Goal: Information Seeking & Learning: Learn about a topic

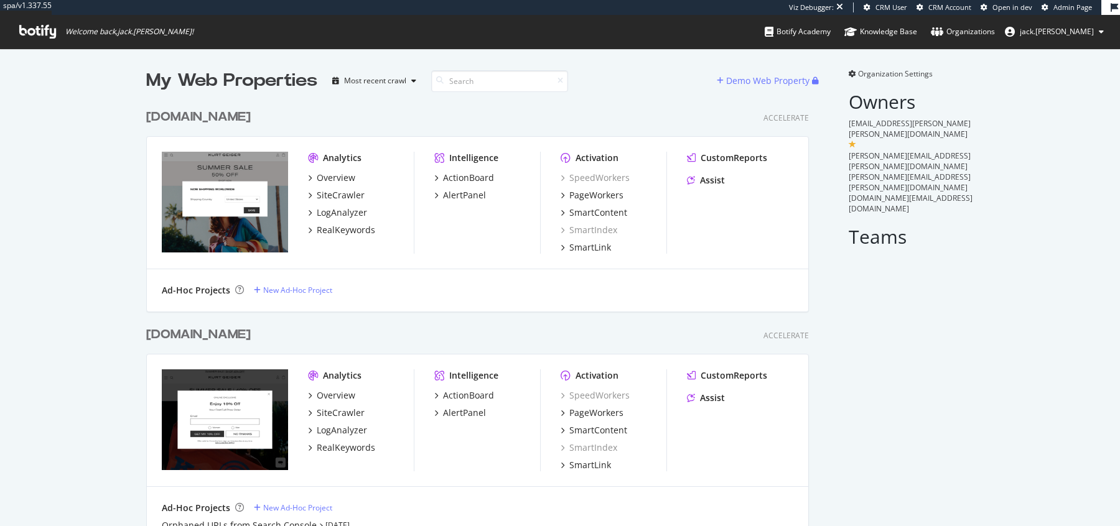
scroll to position [136, 0]
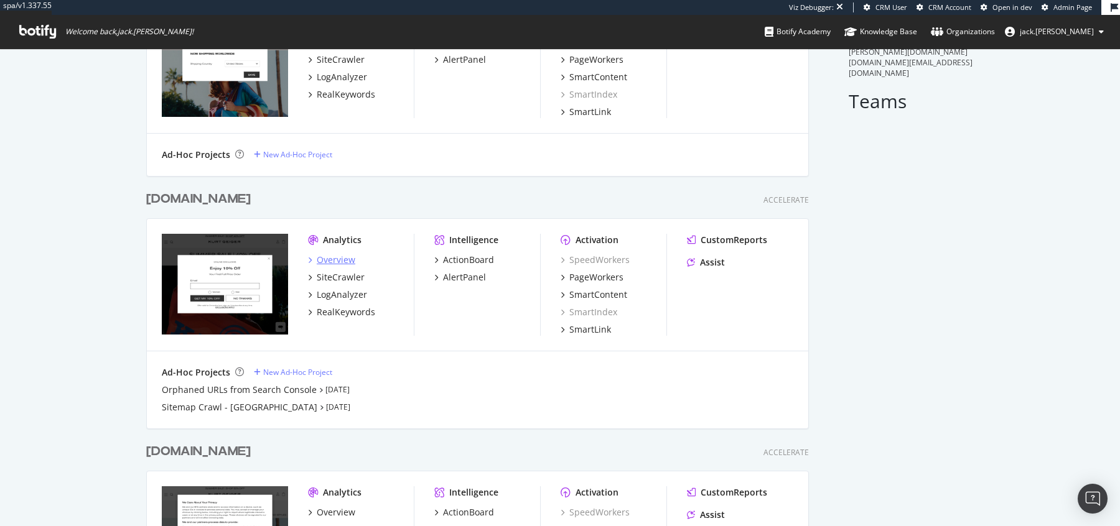
click at [330, 262] on div "Overview" at bounding box center [336, 260] width 39 height 12
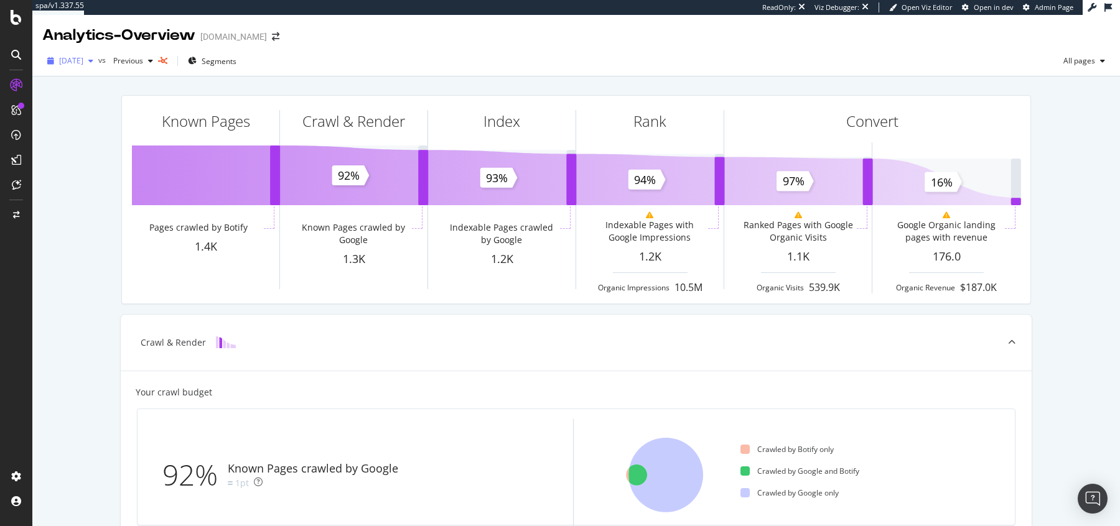
click at [83, 63] on span "[DATE]" at bounding box center [71, 60] width 24 height 11
click at [75, 274] on div "Known Pages Pages crawled by Botify 1.4K Crawl & Render Known Pages crawled by …" at bounding box center [576, 529] width 1088 height 905
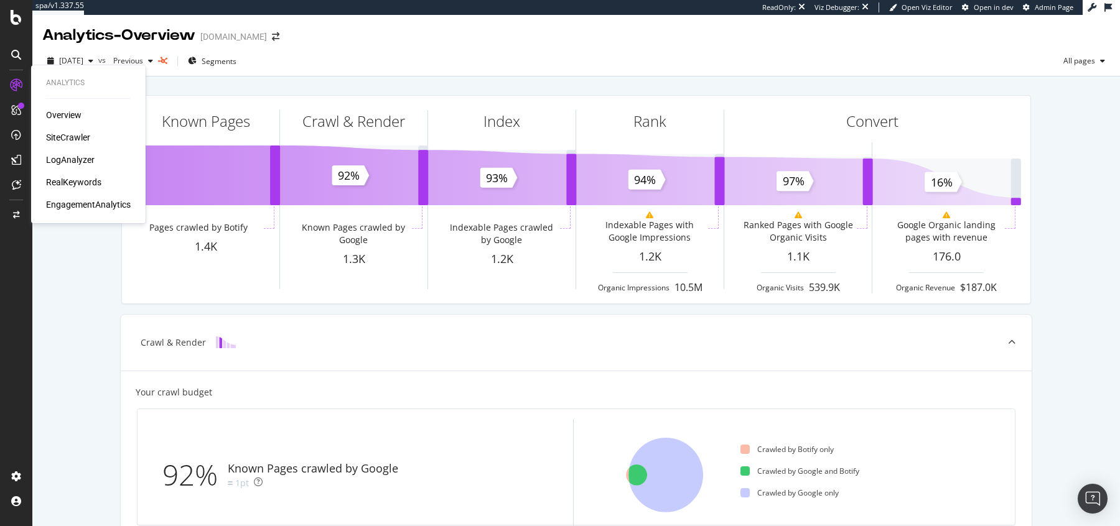
click at [75, 182] on div "RealKeywords" at bounding box center [73, 182] width 55 height 12
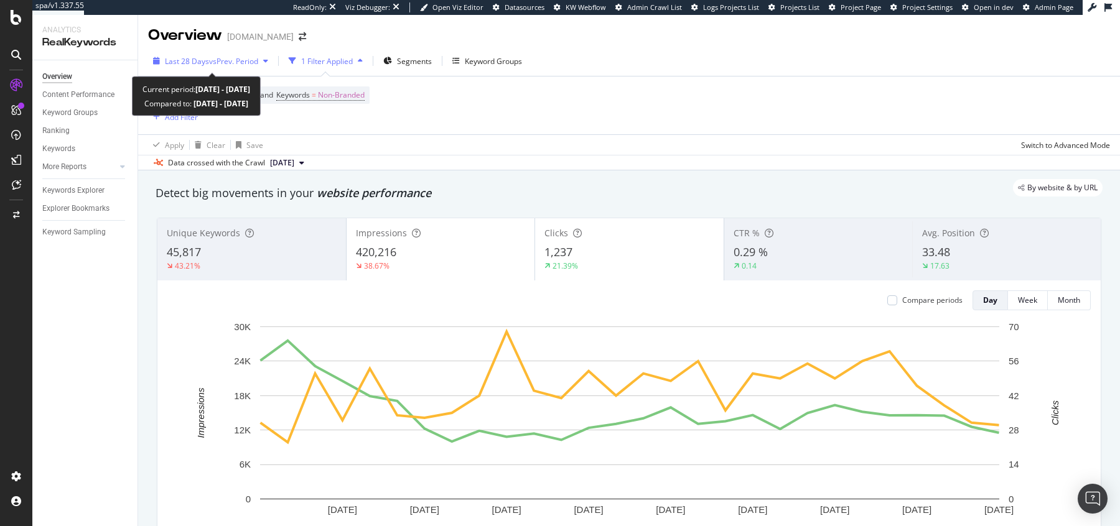
click at [227, 65] on span "vs Prev. Period" at bounding box center [233, 61] width 49 height 11
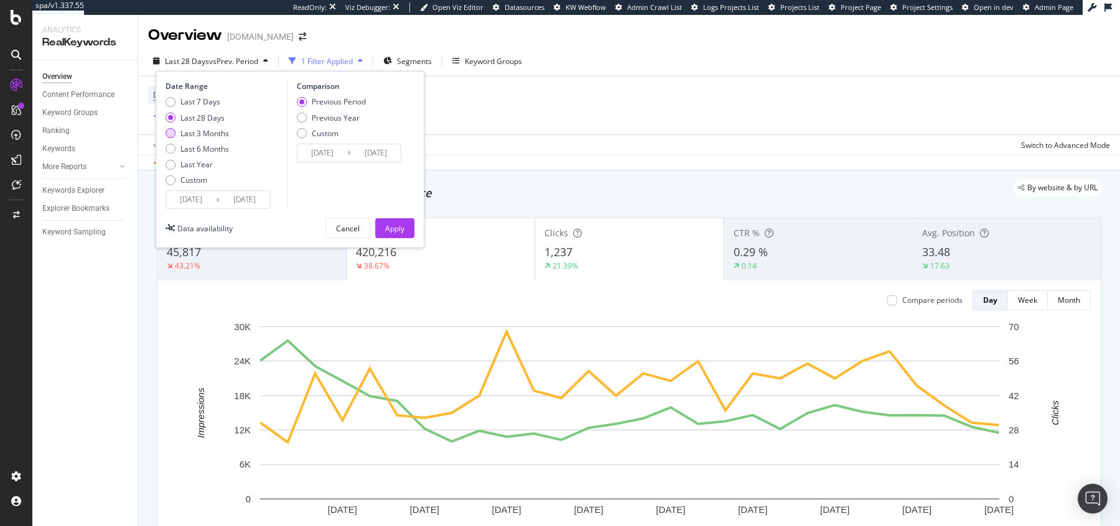
click at [208, 135] on div "Last 3 Months" at bounding box center [204, 133] width 49 height 11
type input "[DATE]"
click at [333, 119] on div "Previous Year" at bounding box center [336, 118] width 48 height 11
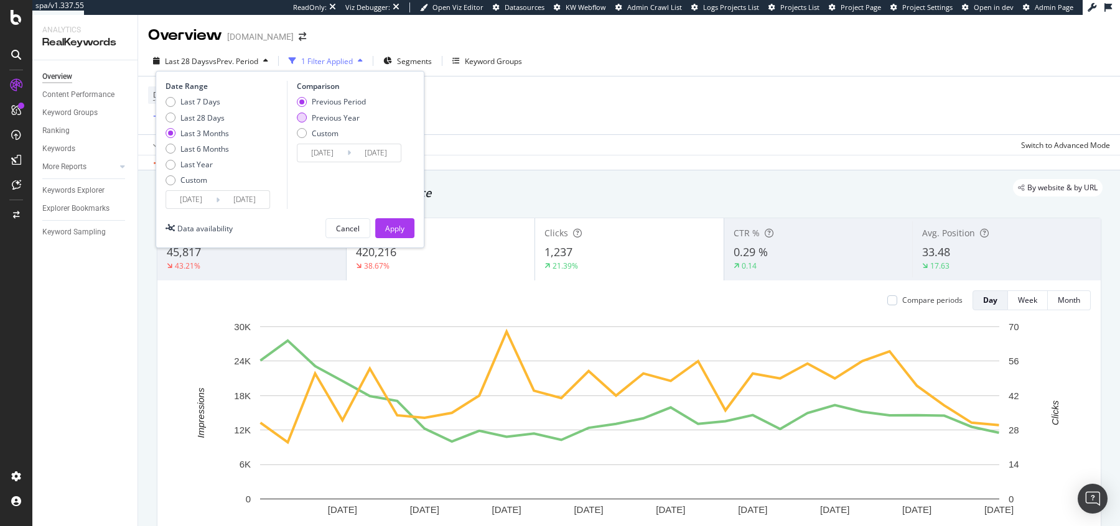
type input "[DATE]"
click at [398, 228] on div "Apply" at bounding box center [394, 228] width 19 height 11
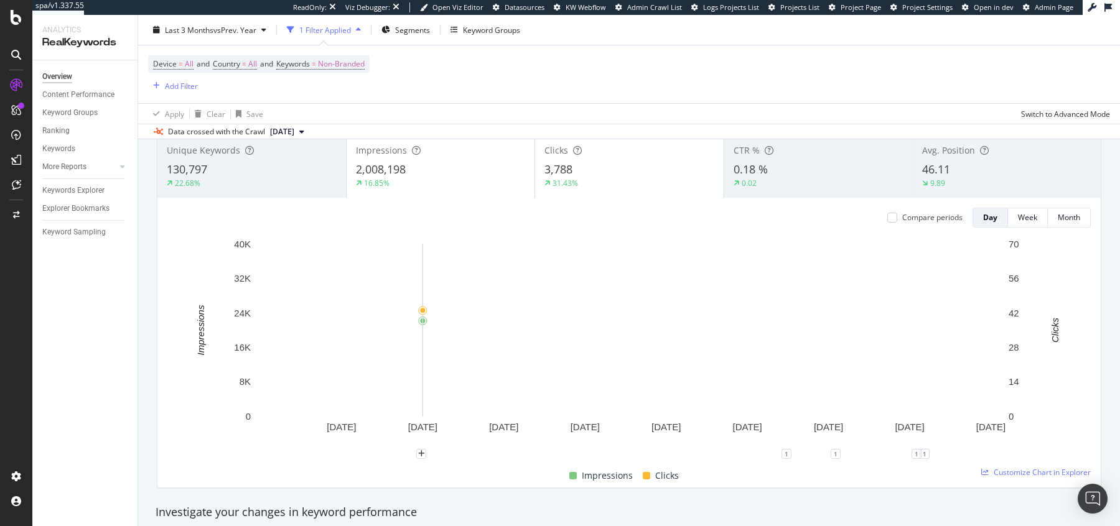
scroll to position [52, 0]
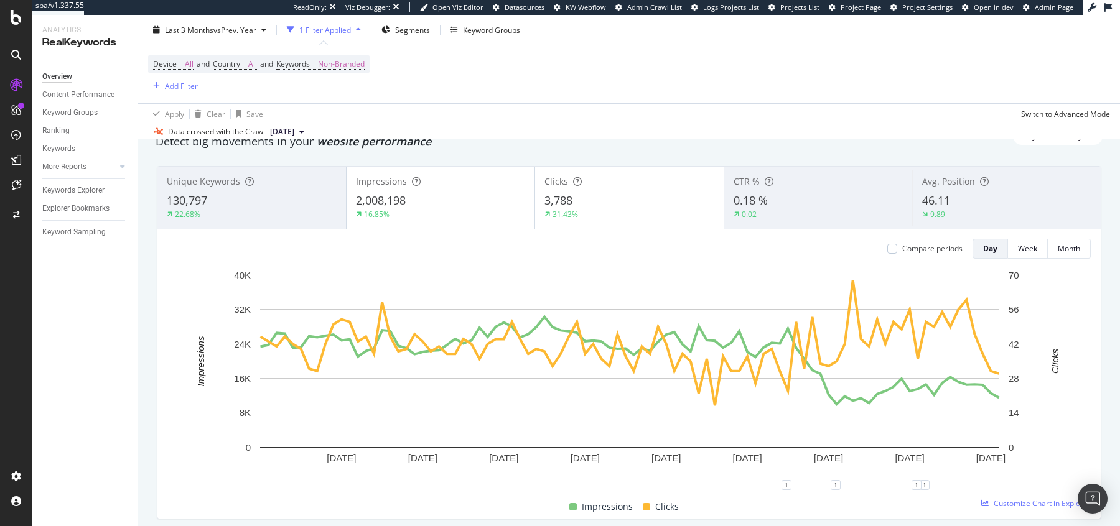
click at [411, 214] on div "16.85%" at bounding box center [441, 214] width 170 height 11
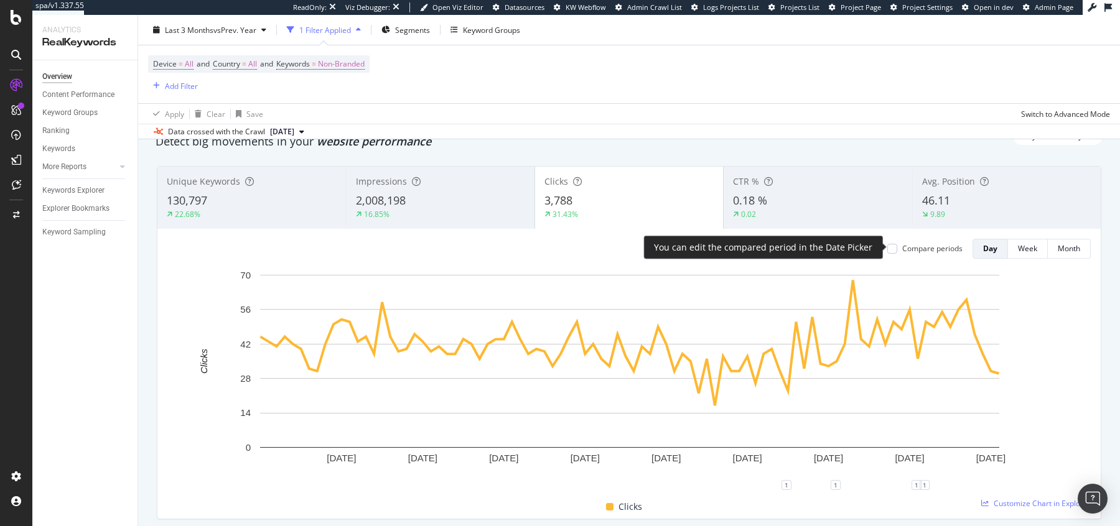
click at [900, 249] on div "Compare periods" at bounding box center [924, 248] width 75 height 11
click at [892, 247] on div at bounding box center [892, 249] width 10 height 10
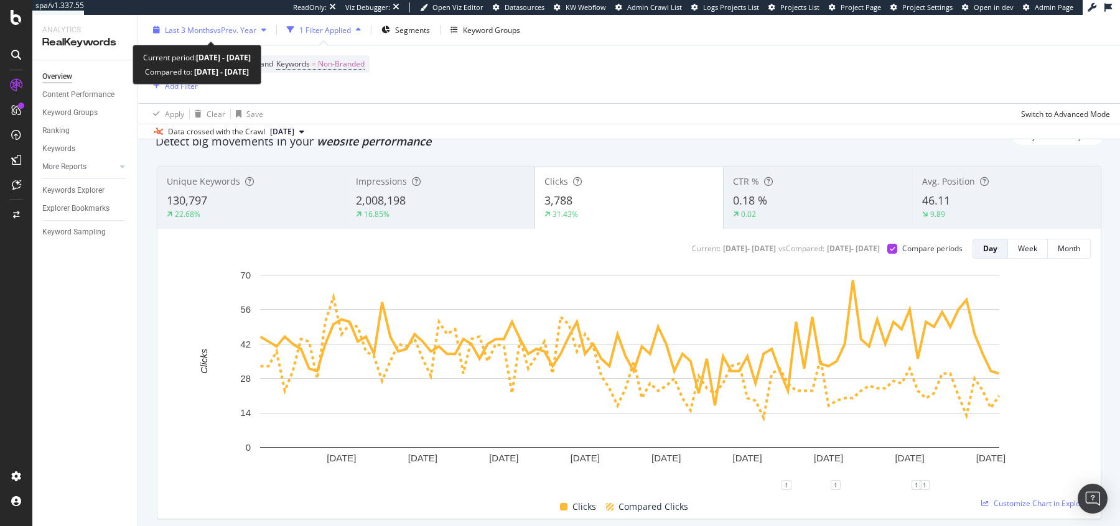
click at [213, 30] on span "vs Prev. Year" at bounding box center [234, 29] width 43 height 11
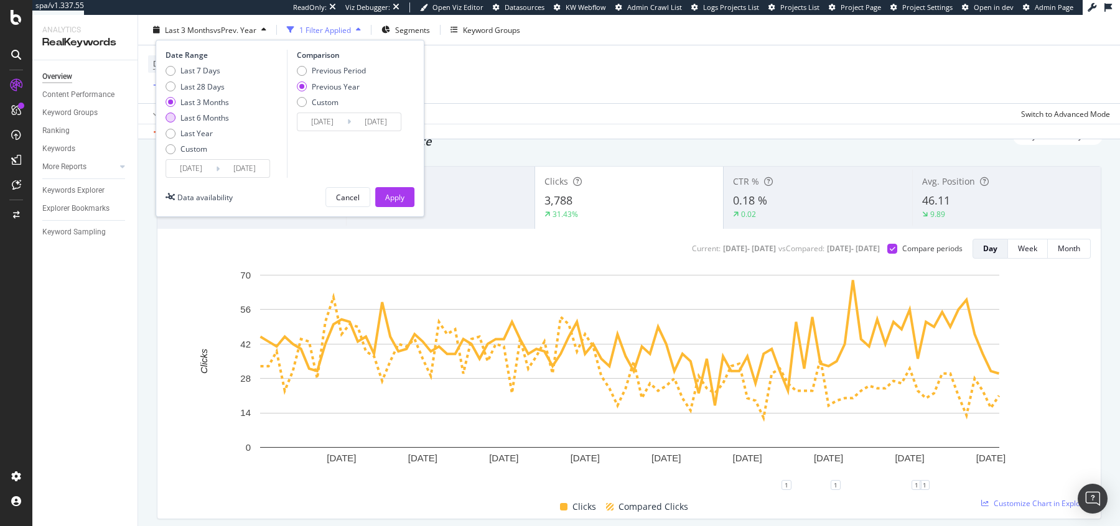
click at [189, 119] on div "Last 6 Months" at bounding box center [204, 118] width 49 height 11
type input "[DATE]"
click at [394, 188] on div "Apply" at bounding box center [394, 197] width 19 height 19
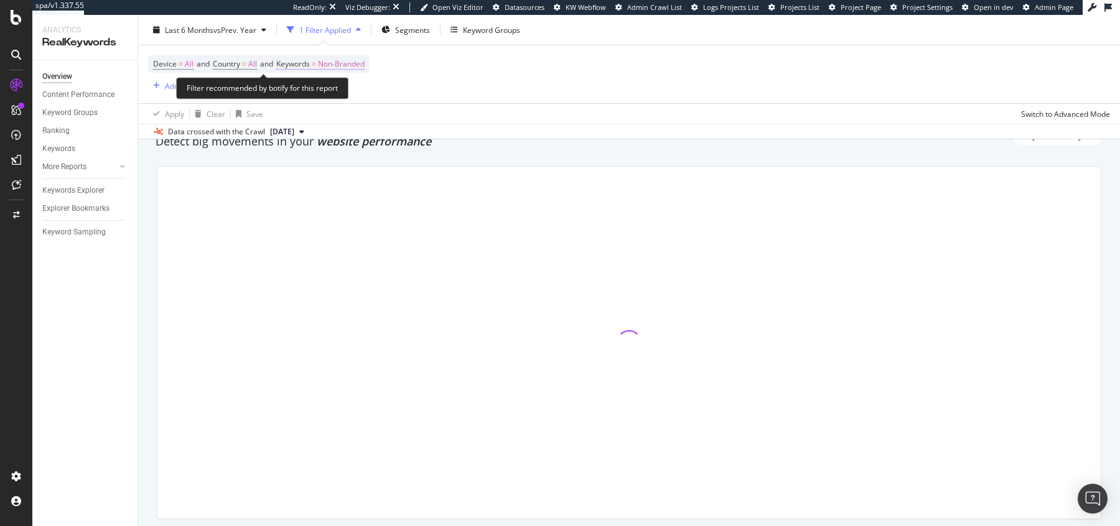
click at [329, 65] on span "Non-Branded" at bounding box center [341, 63] width 47 height 17
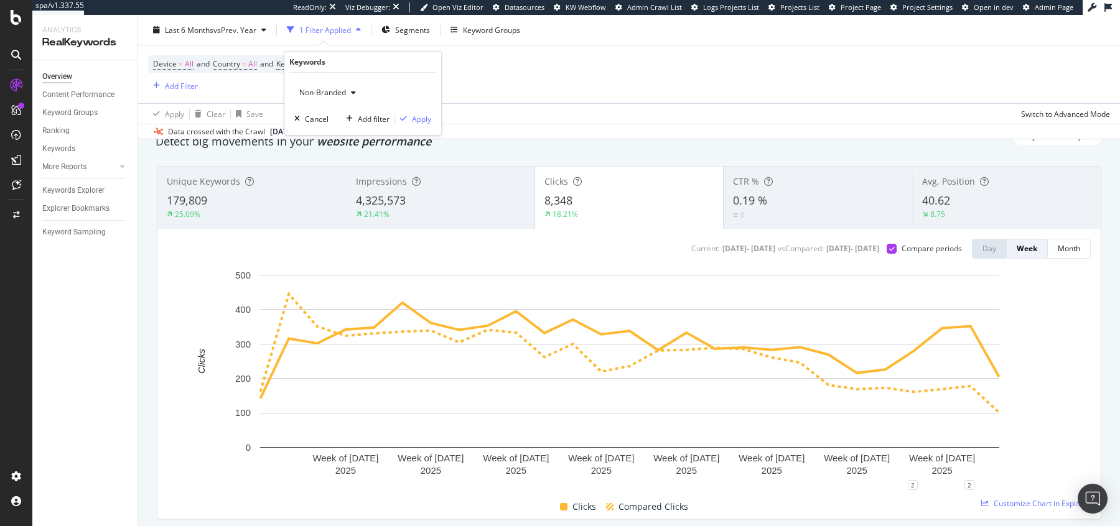
click at [338, 91] on span "Non-Branded" at bounding box center [320, 92] width 52 height 11
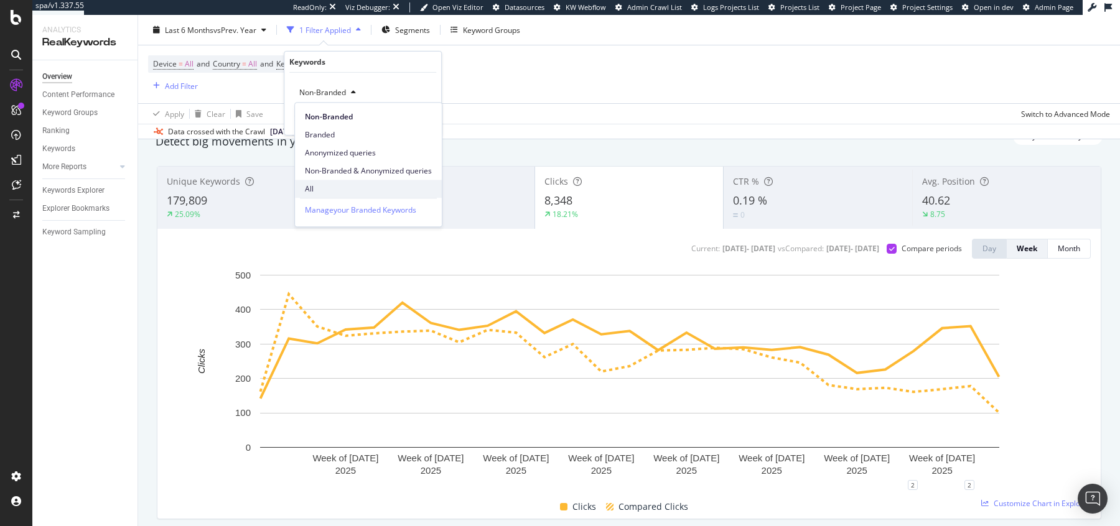
click at [340, 188] on span "All" at bounding box center [368, 189] width 127 height 11
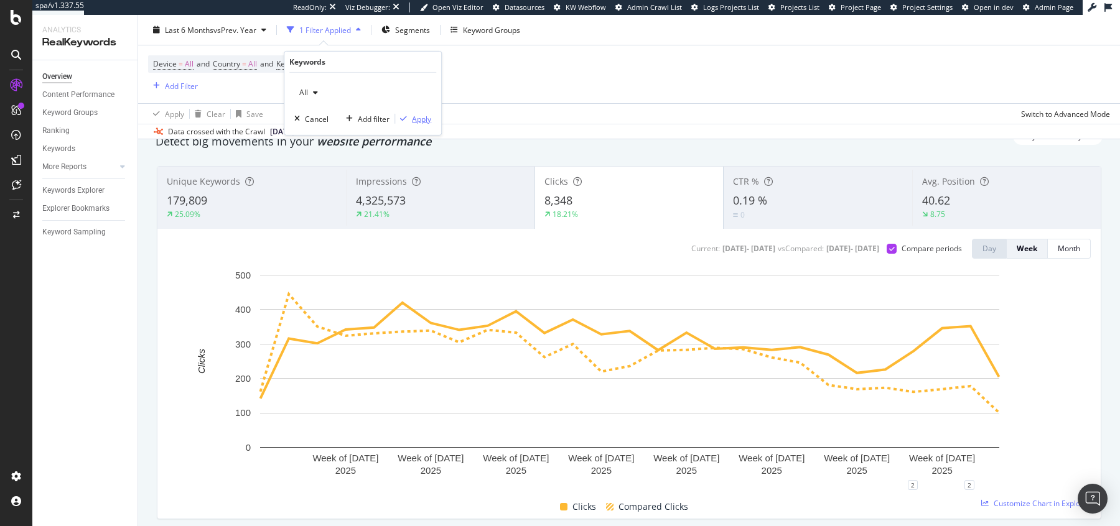
click at [412, 119] on div "Apply" at bounding box center [421, 118] width 19 height 11
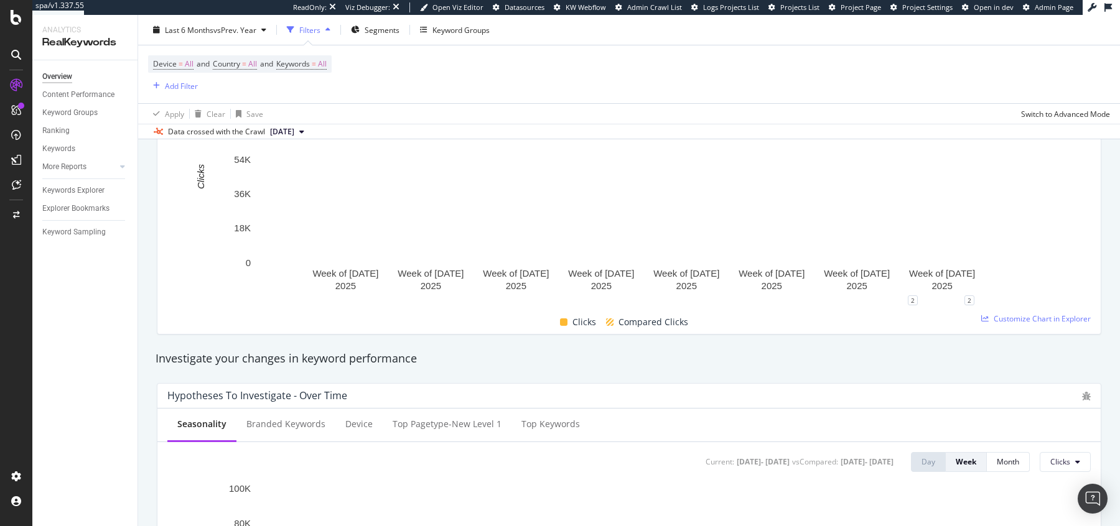
scroll to position [109, 0]
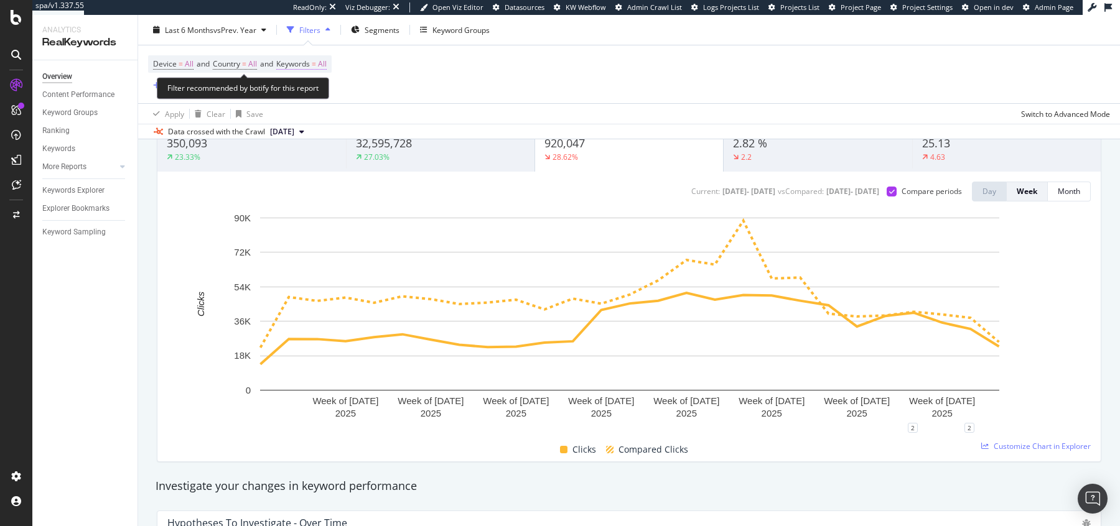
click at [310, 60] on span "Keywords" at bounding box center [293, 63] width 34 height 11
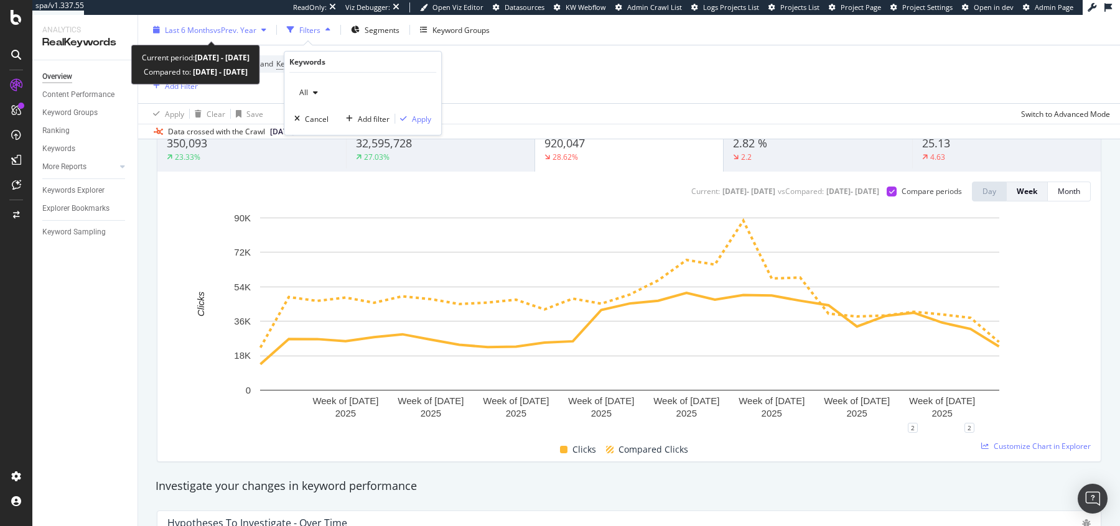
click at [220, 27] on span "vs Prev. Year" at bounding box center [234, 29] width 43 height 11
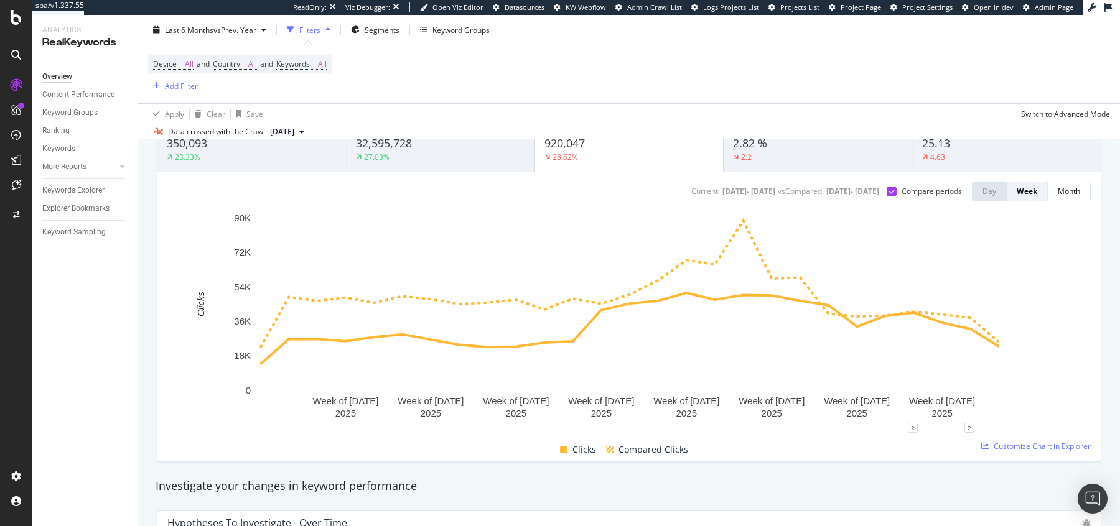
click at [607, 97] on div "Device = All and Country = All and Keywords = All Add Filter" at bounding box center [629, 74] width 962 height 58
click at [310, 65] on span "Keywords" at bounding box center [293, 63] width 34 height 11
click at [310, 89] on div "button" at bounding box center [315, 92] width 15 height 7
click at [327, 169] on span "Non-Branded & Anonymized queries" at bounding box center [368, 170] width 127 height 11
click at [431, 114] on div "Apply" at bounding box center [431, 118] width 19 height 11
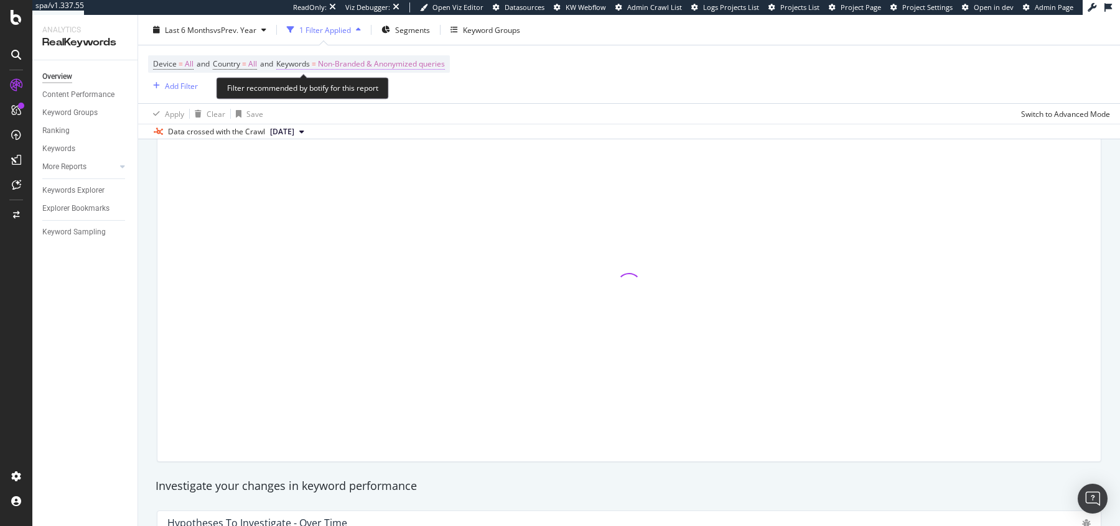
click at [368, 61] on span "Non-Branded & Anonymized queries" at bounding box center [381, 63] width 127 height 17
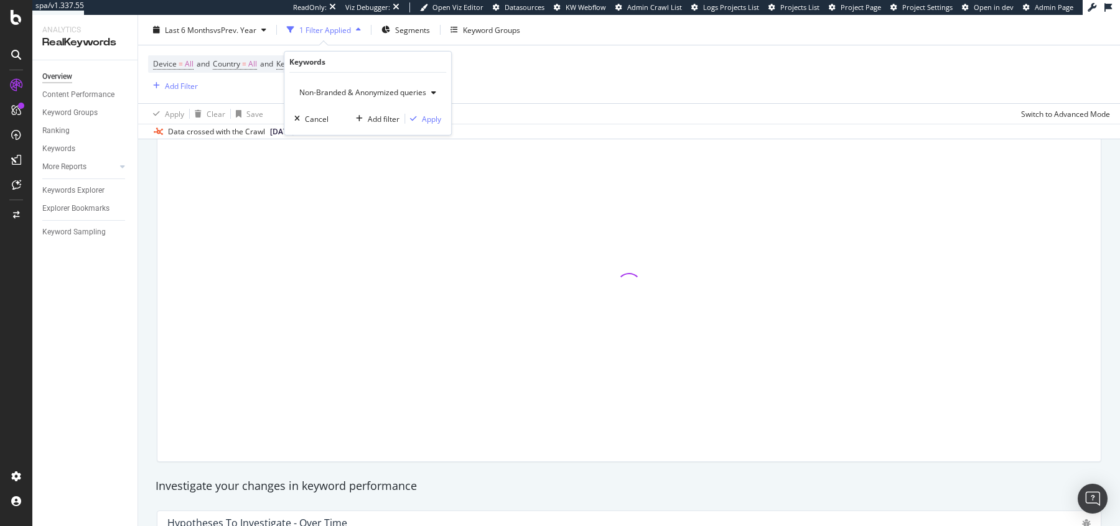
click at [367, 97] on span "Non-Branded & Anonymized queries" at bounding box center [360, 92] width 132 height 11
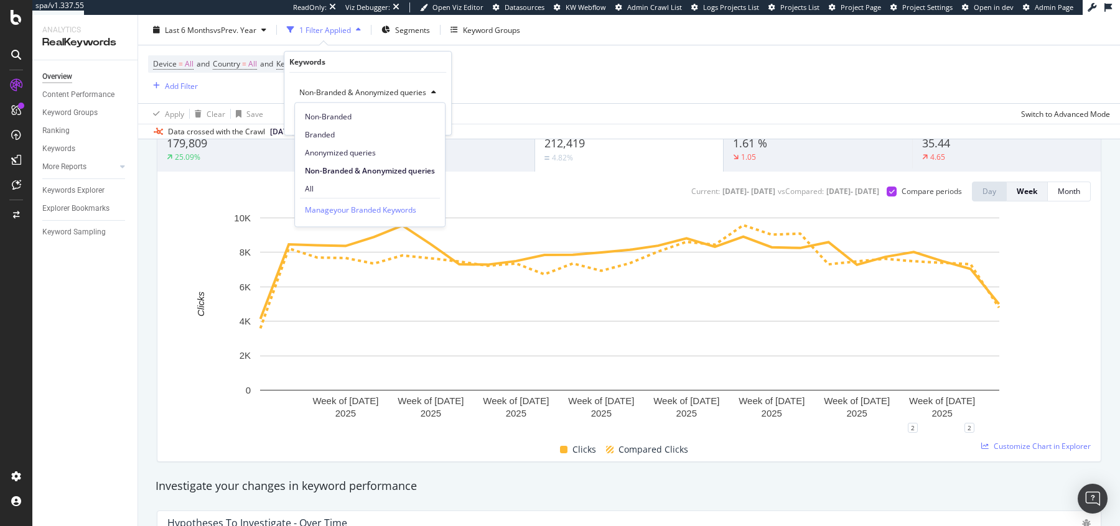
click at [574, 73] on div "Device = All and Country = All and Keywords = Non-Branded & Anonymized queries …" at bounding box center [629, 74] width 962 height 58
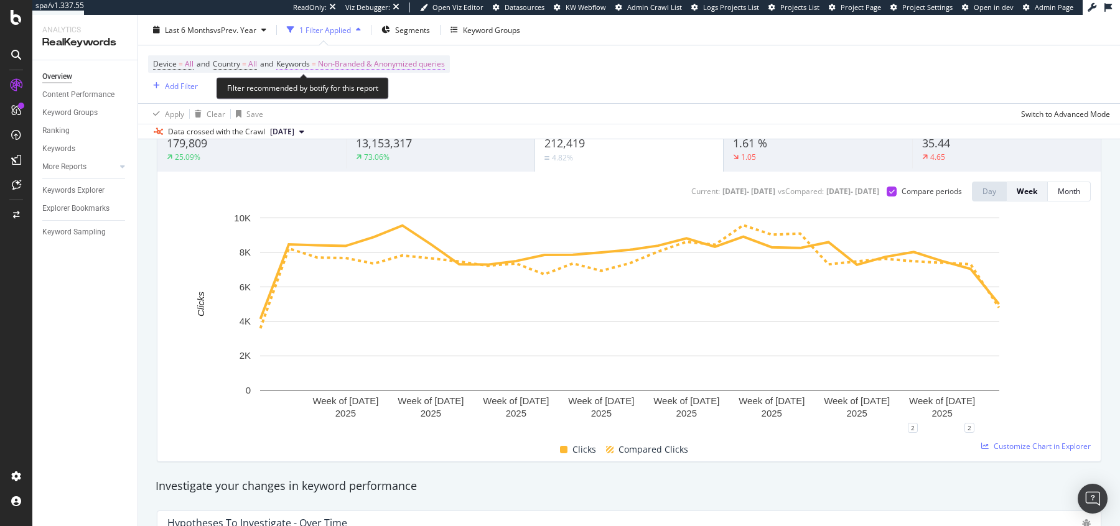
click at [401, 65] on span "Non-Branded & Anonymized queries" at bounding box center [381, 63] width 127 height 17
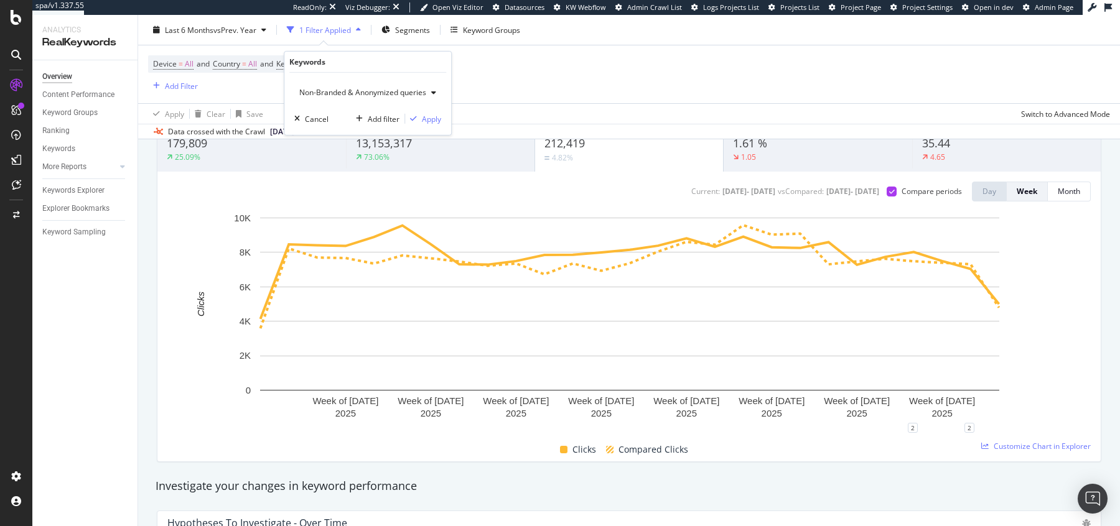
click at [377, 90] on span "Non-Branded & Anonymized queries" at bounding box center [360, 92] width 132 height 11
click at [344, 112] on span "Non-Branded" at bounding box center [370, 116] width 130 height 11
click at [423, 118] on div "Apply" at bounding box center [421, 118] width 19 height 11
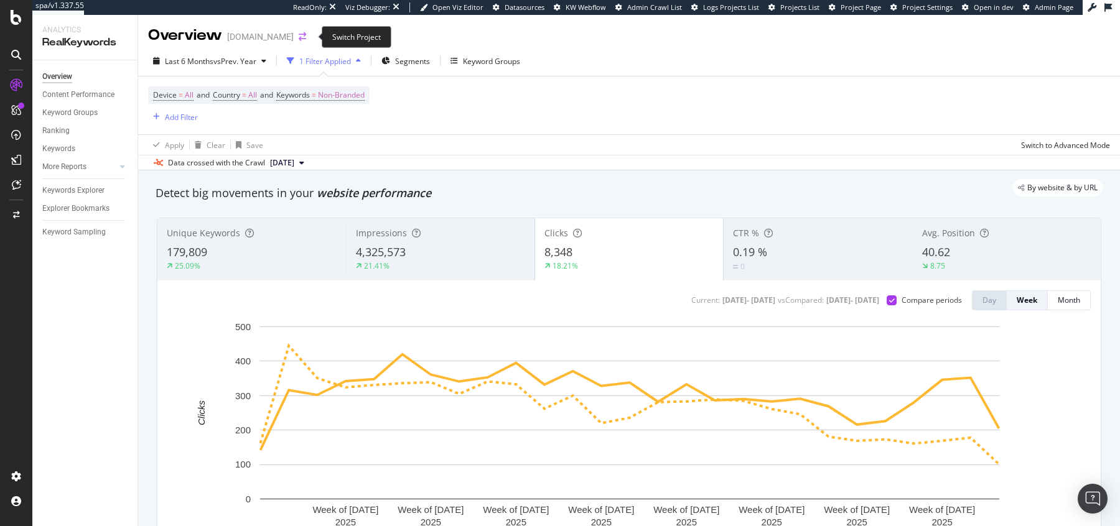
click at [305, 32] on icon "arrow-right-arrow-left" at bounding box center [302, 36] width 7 height 9
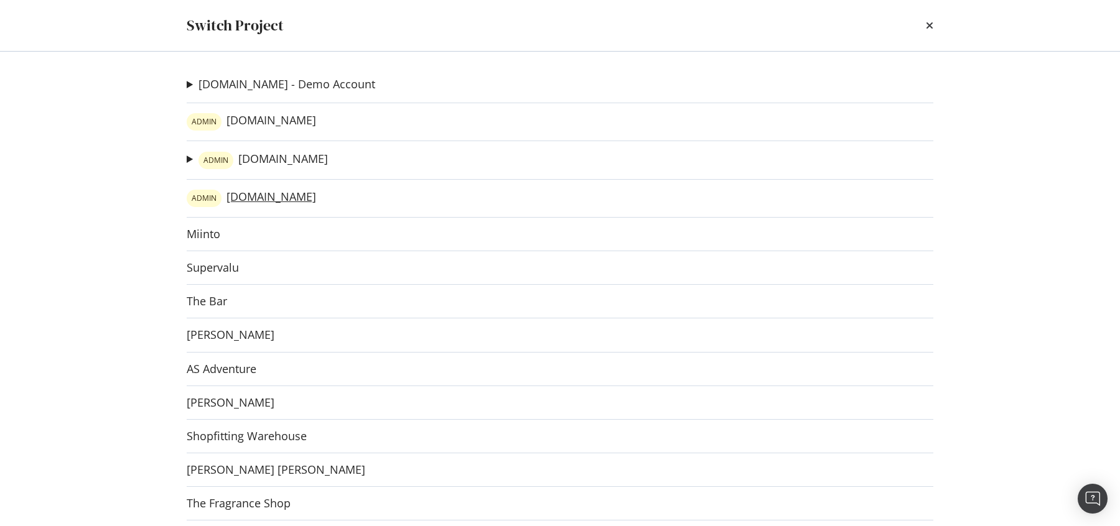
click at [289, 192] on link "ADMIN [DOMAIN_NAME]" at bounding box center [251, 198] width 129 height 17
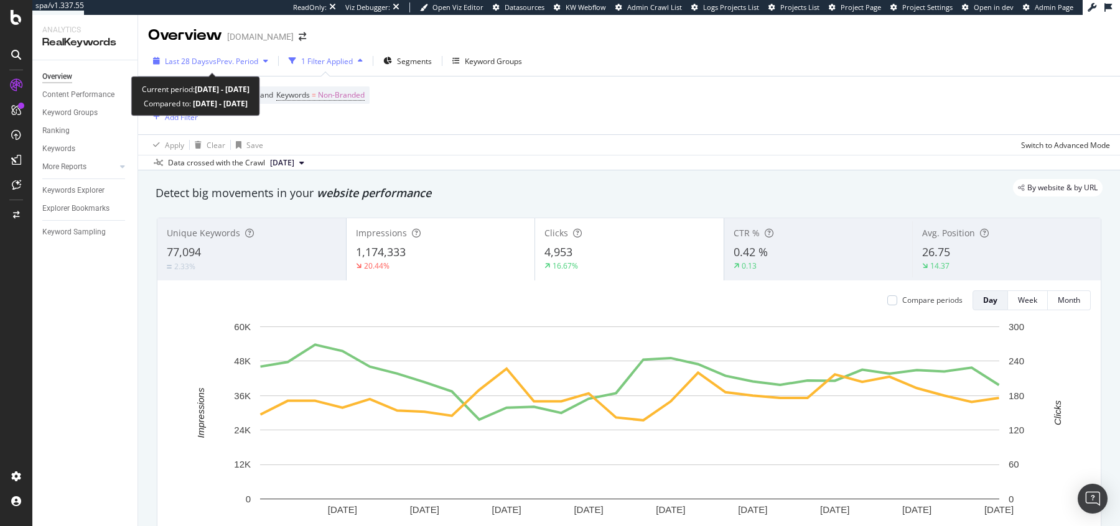
click at [183, 57] on span "Last 28 Days" at bounding box center [187, 61] width 44 height 11
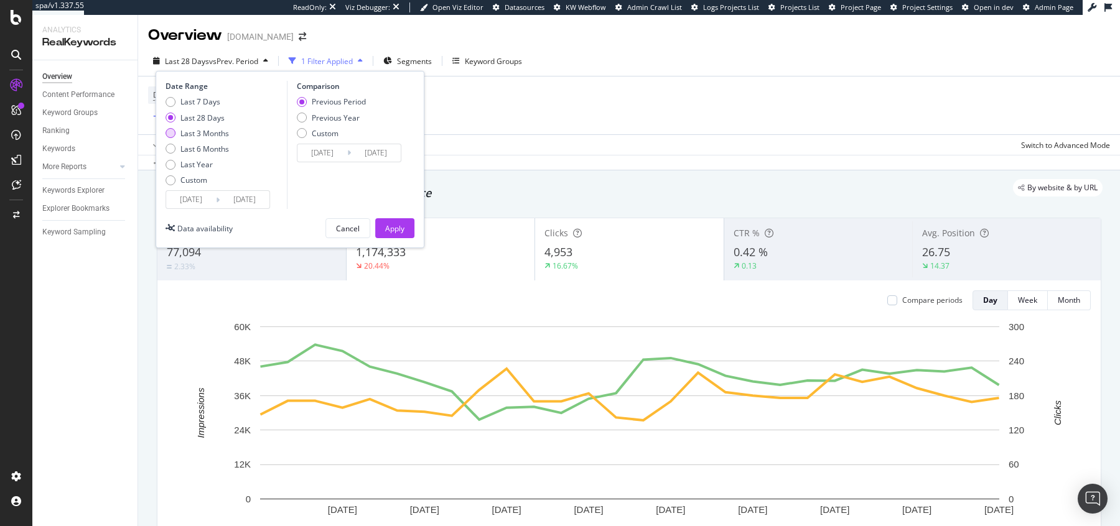
click at [195, 137] on div "Last 3 Months" at bounding box center [204, 133] width 49 height 11
type input "[DATE]"
click at [197, 151] on div "Last 6 Months" at bounding box center [204, 149] width 49 height 11
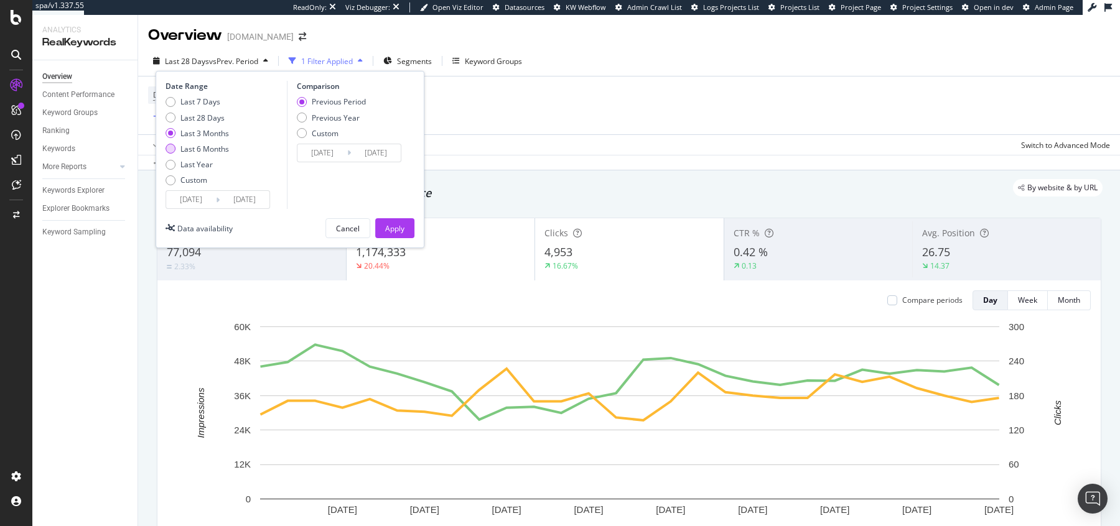
type input "[DATE]"
click at [314, 117] on div "Previous Year" at bounding box center [336, 118] width 48 height 11
type input "[DATE]"
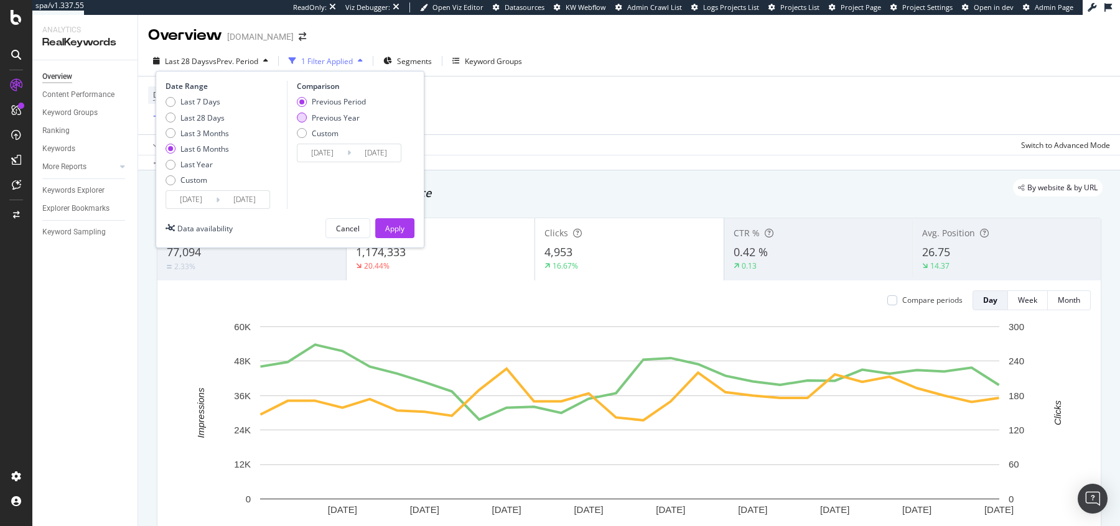
type input "[DATE]"
click at [397, 227] on div "Apply" at bounding box center [394, 228] width 19 height 11
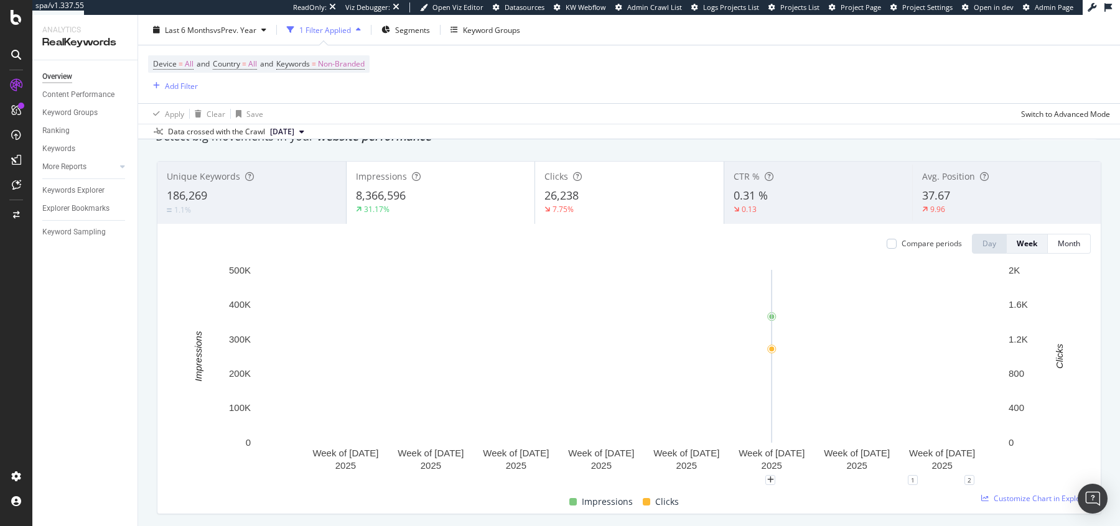
scroll to position [63, 0]
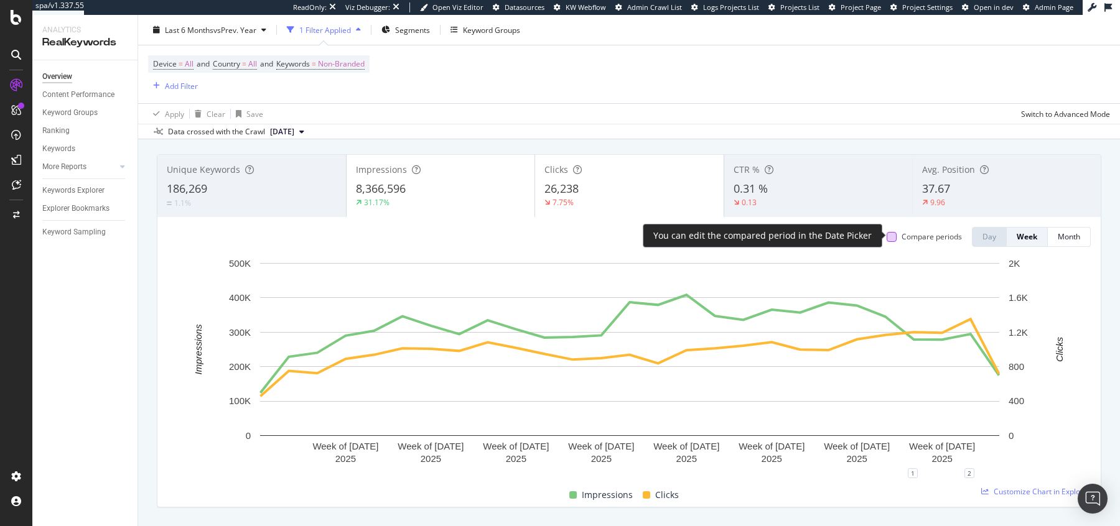
click at [893, 235] on div at bounding box center [892, 237] width 10 height 10
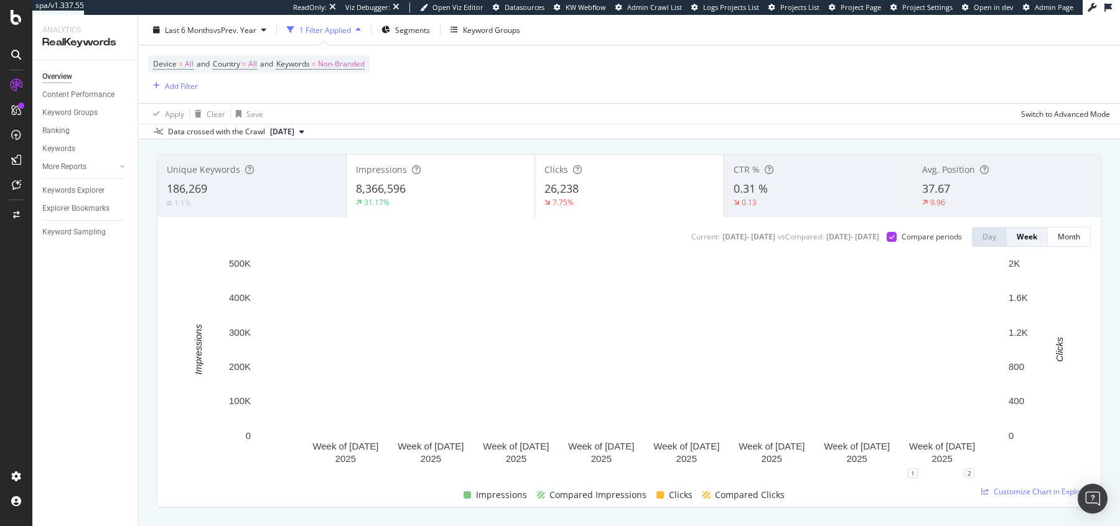
click at [447, 182] on div "8,366,596" at bounding box center [441, 189] width 170 height 16
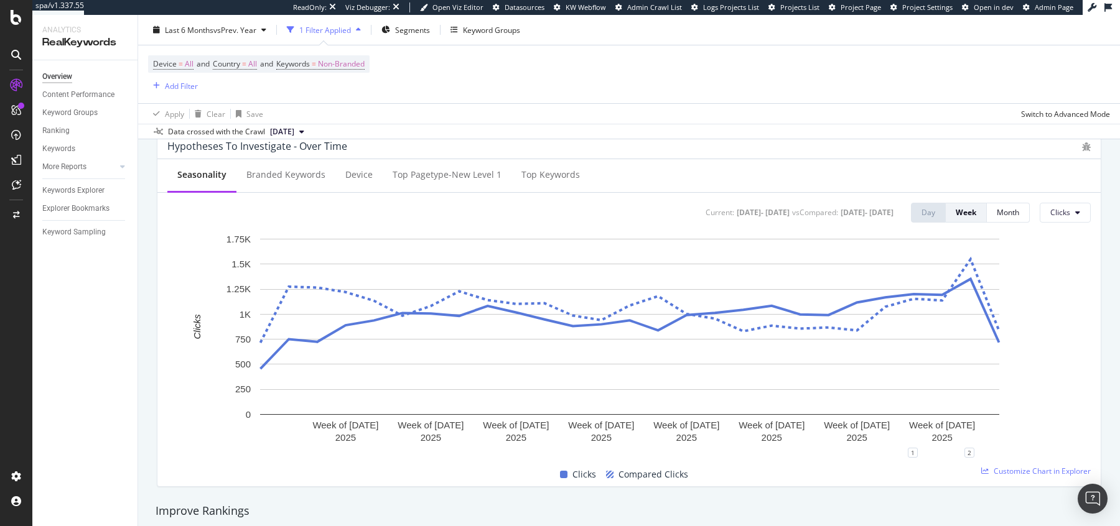
scroll to position [487, 0]
